Goal: Transaction & Acquisition: Purchase product/service

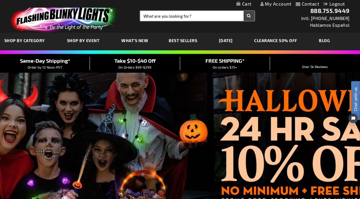
click at [185, 13] on input "Search" at bounding box center [197, 16] width 114 height 10
type input "GHOST NECKLACE"
click at [244, 11] on button "Search" at bounding box center [249, 16] width 11 height 10
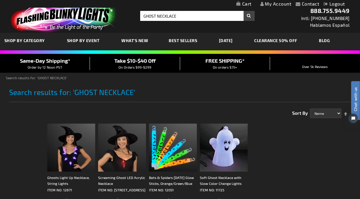
click at [229, 147] on img at bounding box center [224, 147] width 48 height 48
